Goal: Find specific page/section: Find specific page/section

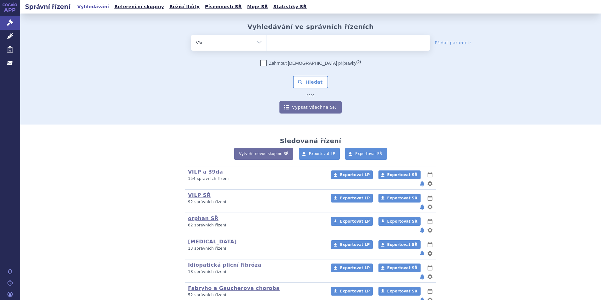
drag, startPoint x: 282, startPoint y: 39, endPoint x: 279, endPoint y: 35, distance: 4.7
click at [282, 39] on ul at bounding box center [348, 41] width 163 height 13
click at [267, 39] on select at bounding box center [267, 43] width 0 height 16
click at [274, 40] on ul at bounding box center [348, 41] width 163 height 13
click at [267, 40] on select at bounding box center [267, 43] width 0 height 16
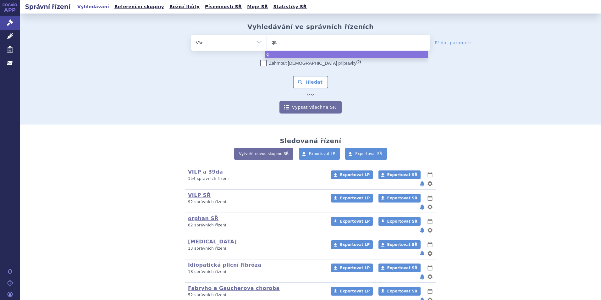
type input "qal"
type input "qalsod"
type input "qalsody"
select select "qalsody"
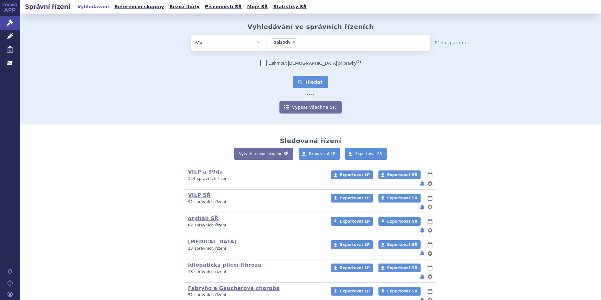
click at [315, 82] on button "Hledat" at bounding box center [311, 82] width 36 height 13
